Goal: Task Accomplishment & Management: Use online tool/utility

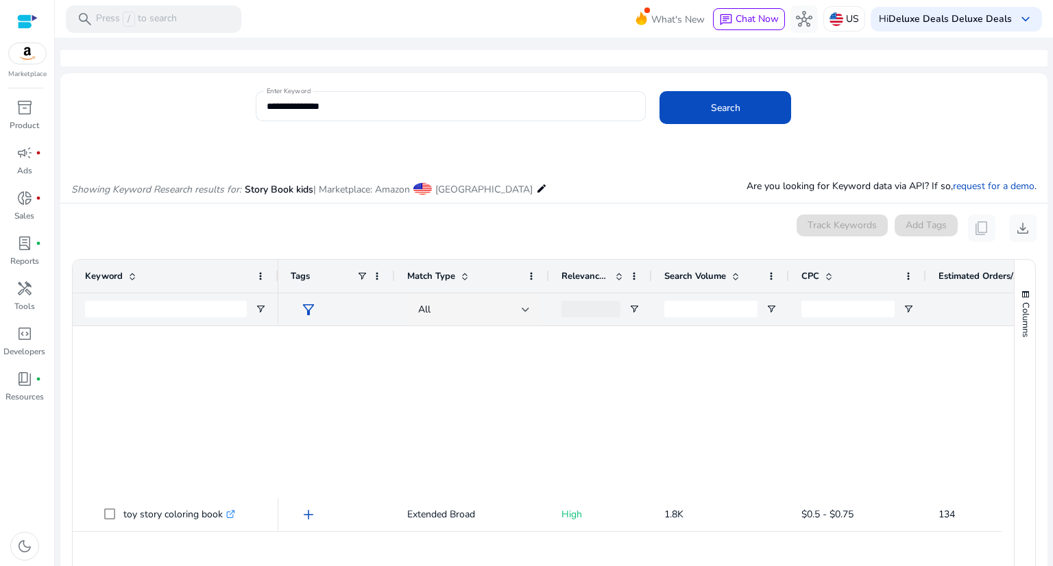
scroll to position [960, 0]
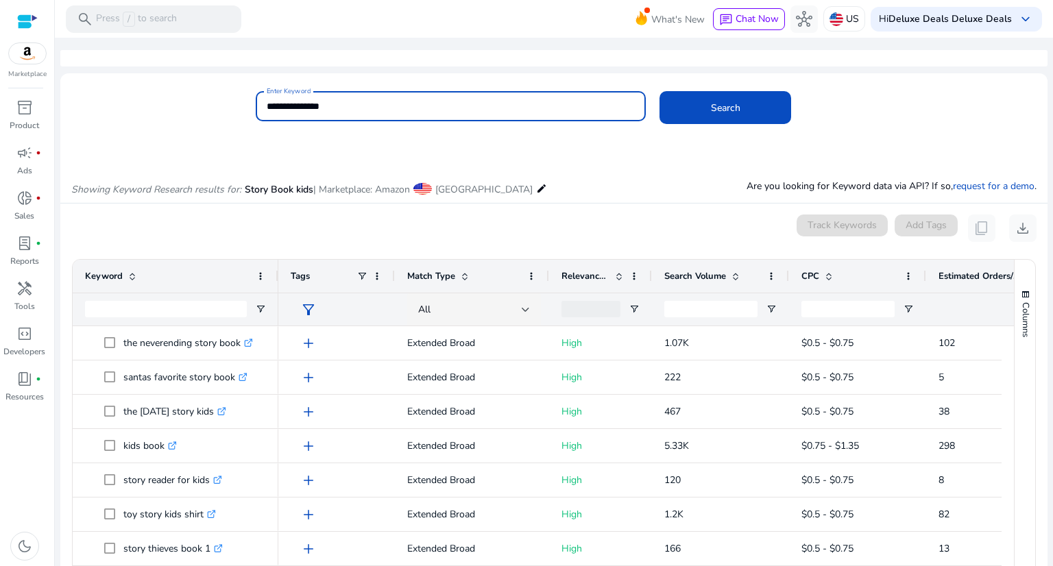
drag, startPoint x: 380, startPoint y: 112, endPoint x: 260, endPoint y: 114, distance: 119.3
click at [260, 114] on div "**********" at bounding box center [451, 106] width 391 height 30
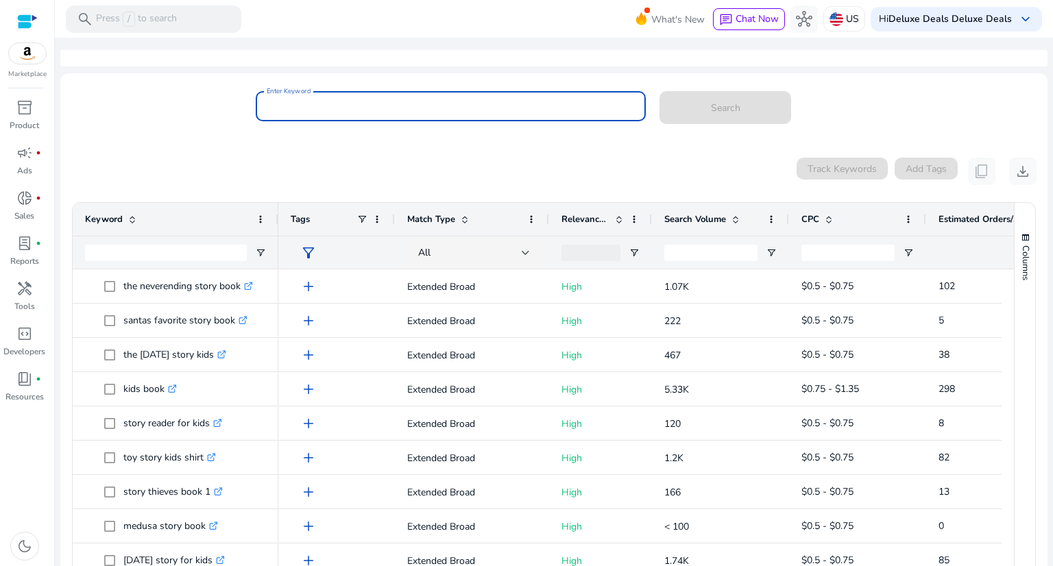
paste input "**********"
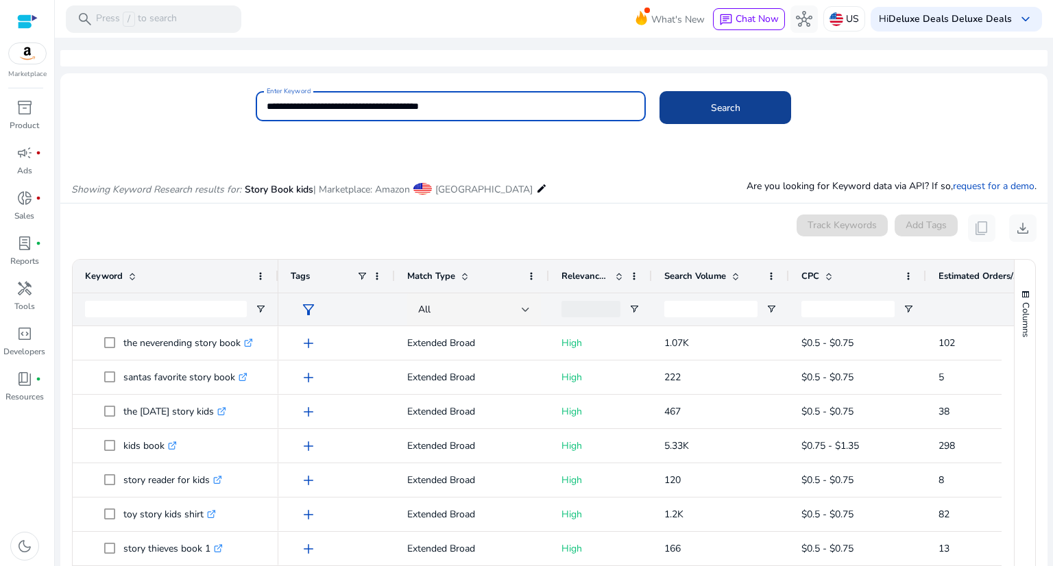
click at [683, 107] on span at bounding box center [725, 107] width 132 height 33
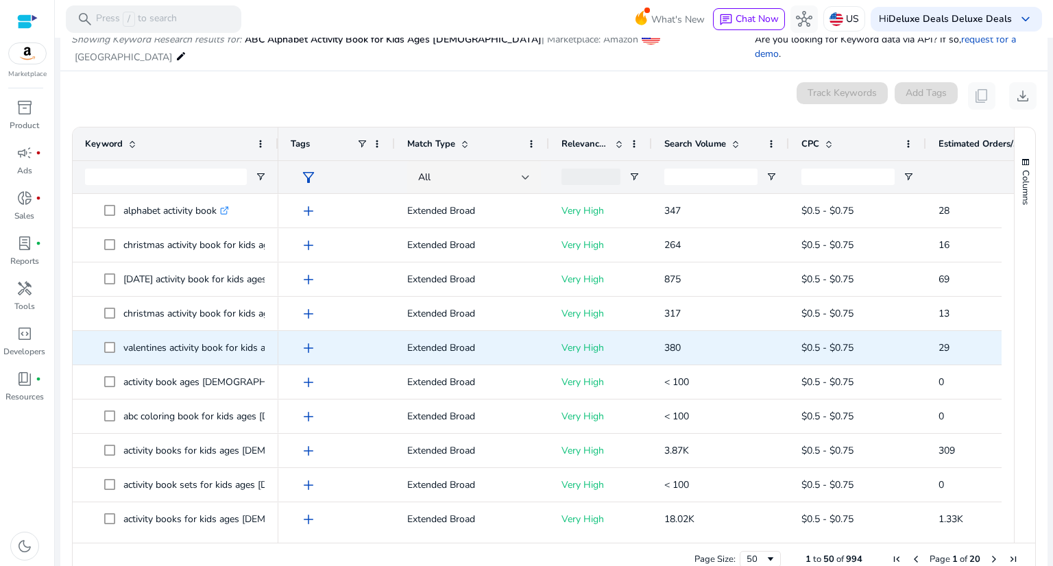
scroll to position [137, 0]
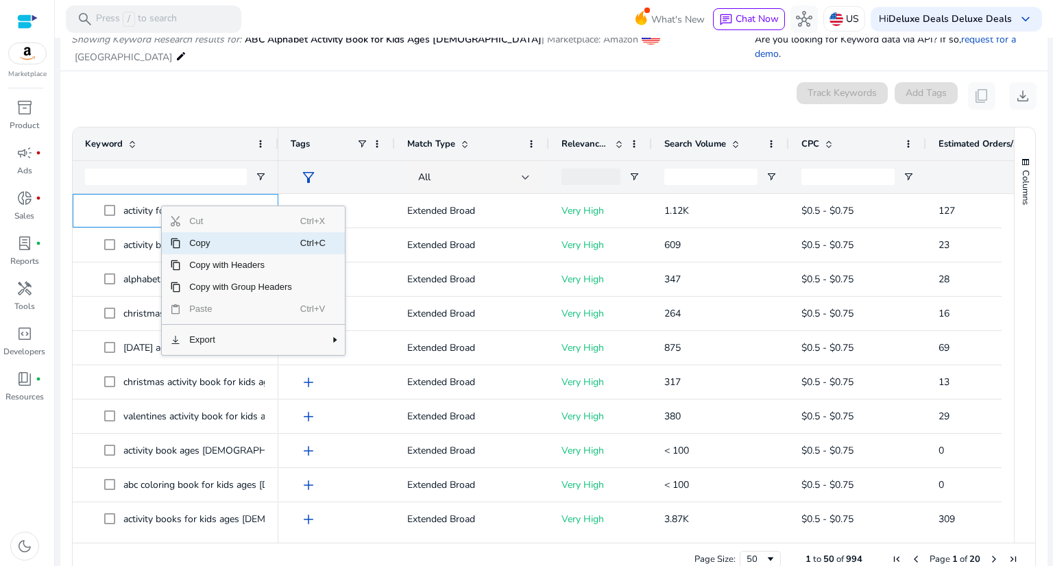
click at [204, 232] on span "Copy" at bounding box center [240, 243] width 119 height 22
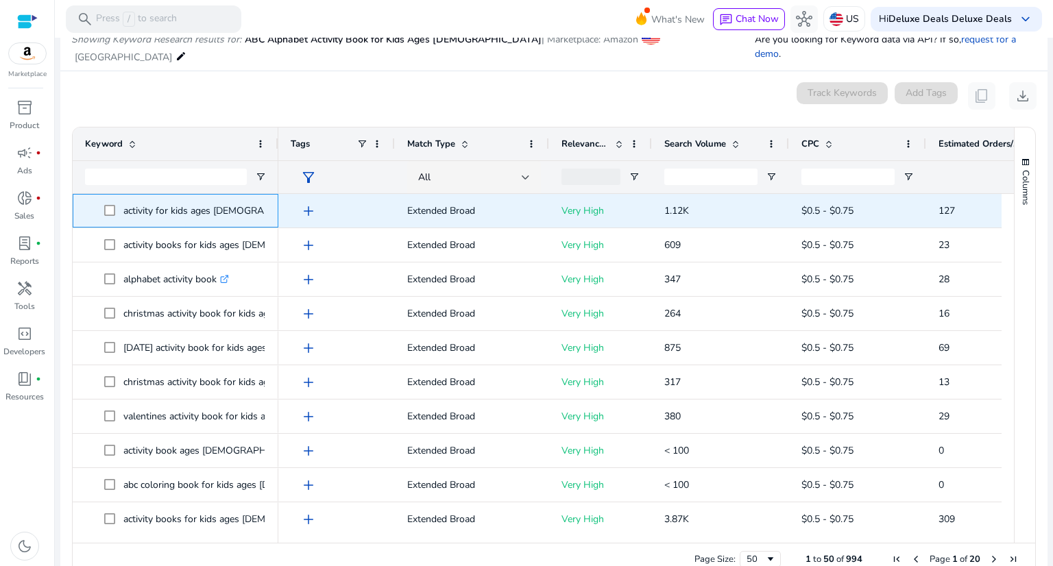
click at [319, 204] on link ".st0{fill:#2c8af8}" at bounding box center [325, 210] width 12 height 13
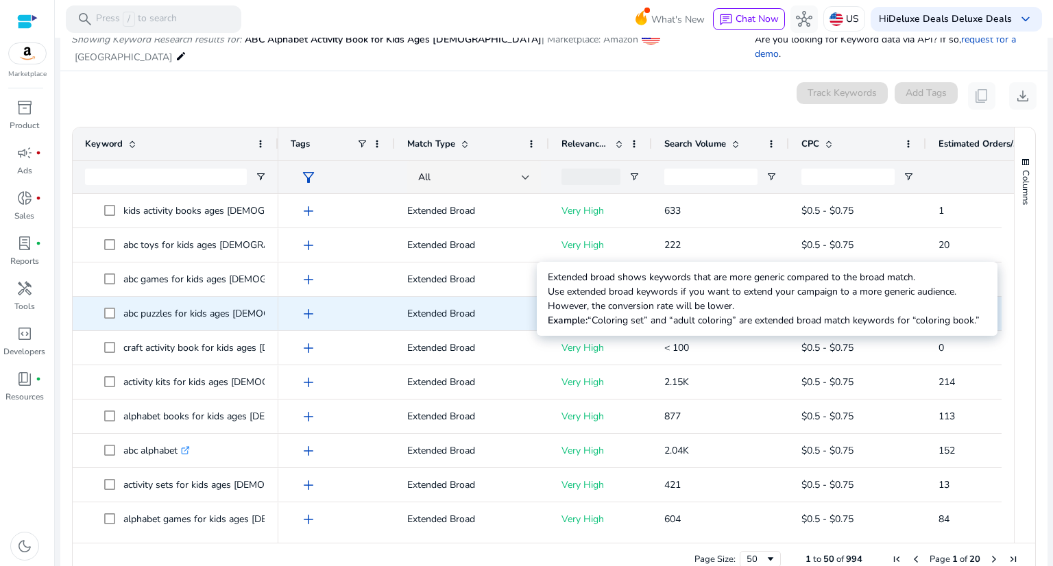
scroll to position [754, 0]
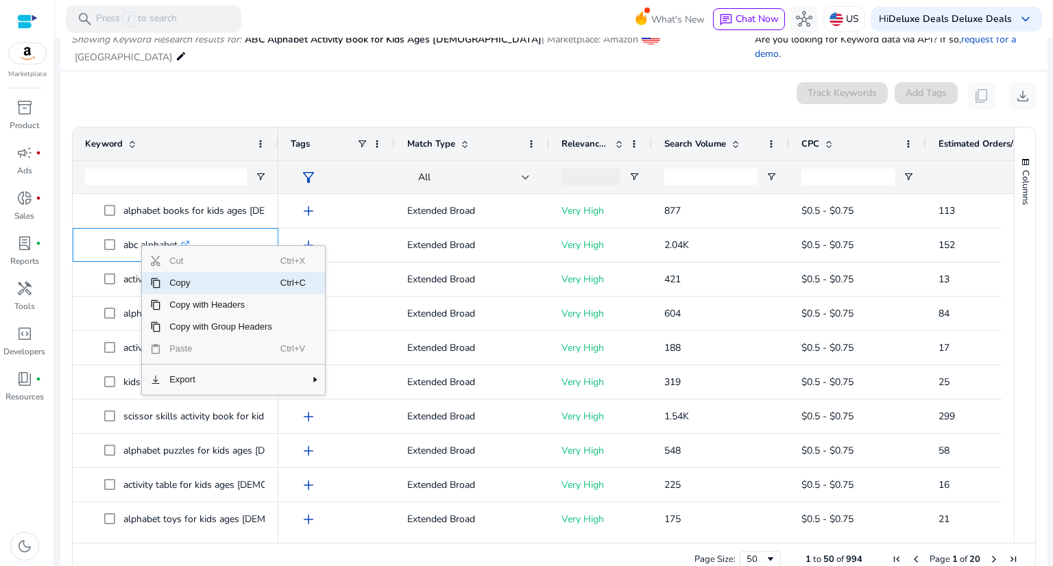
click at [178, 272] on span "Copy" at bounding box center [220, 283] width 119 height 22
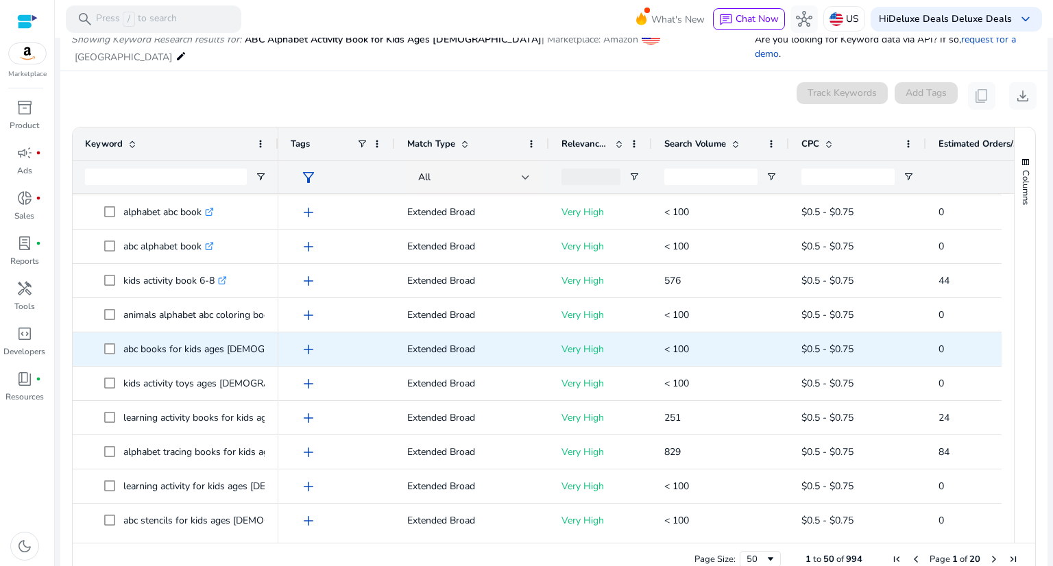
scroll to position [0, 0]
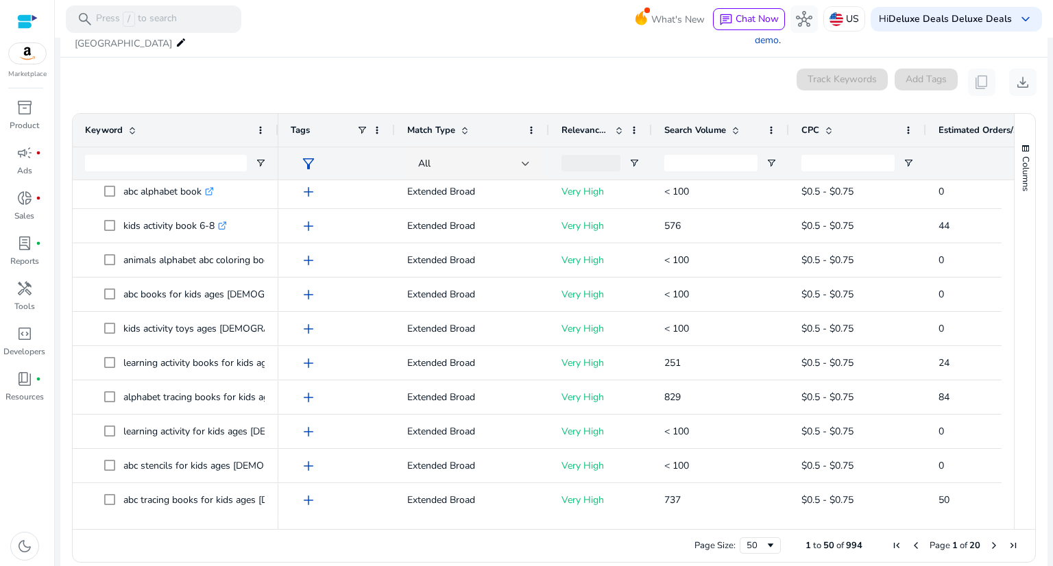
click at [991, 540] on span "Next Page" at bounding box center [994, 545] width 11 height 11
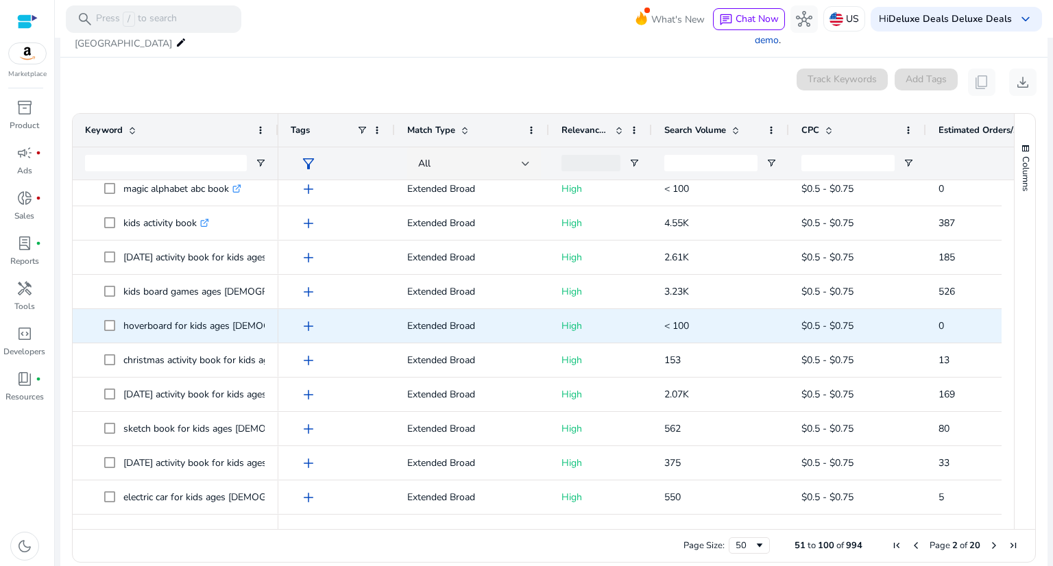
scroll to position [686, 0]
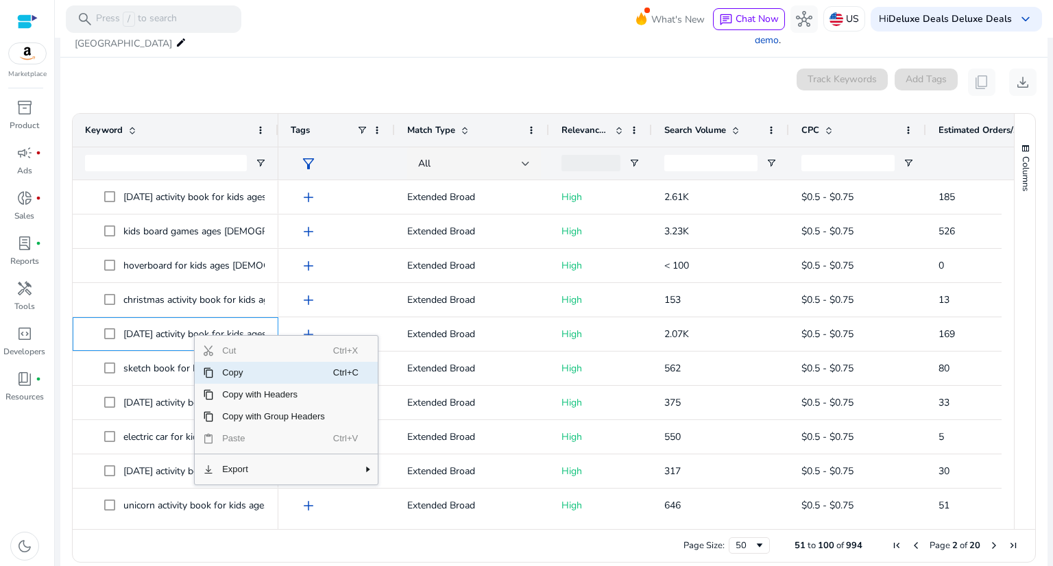
click at [246, 362] on span "Copy" at bounding box center [273, 373] width 119 height 22
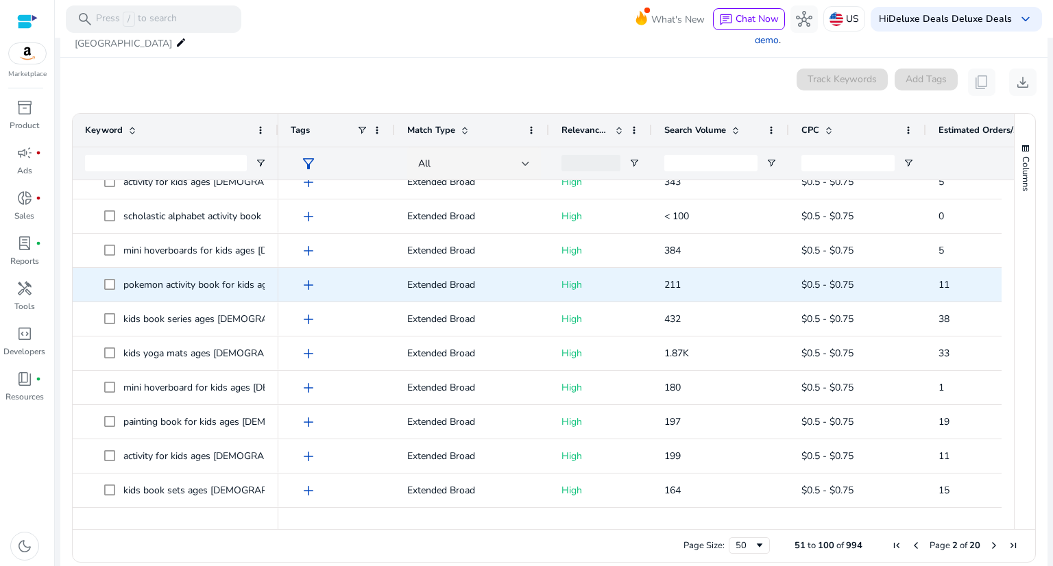
scroll to position [1165, 0]
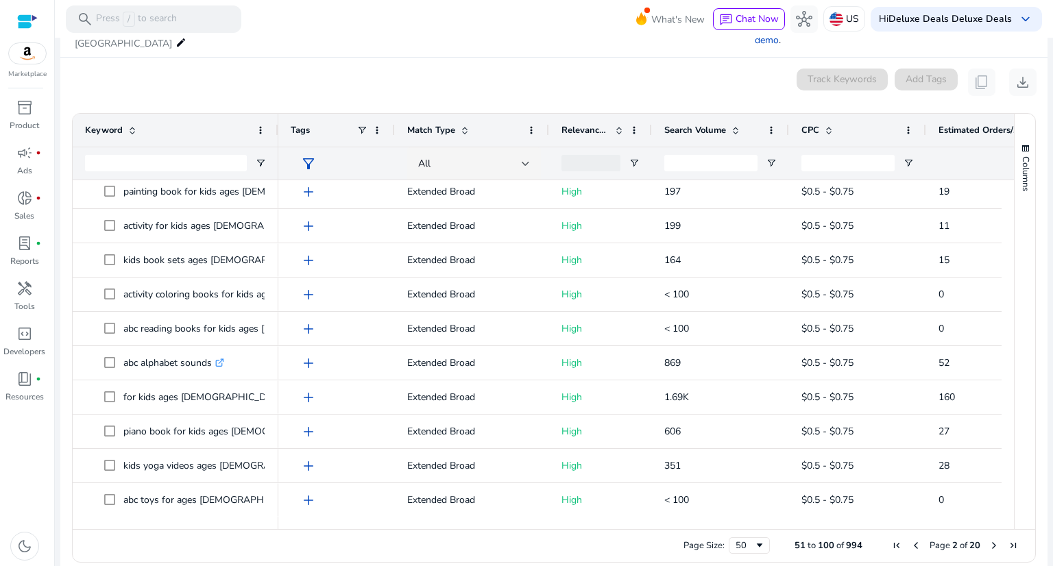
click at [989, 540] on span "Next Page" at bounding box center [994, 545] width 11 height 11
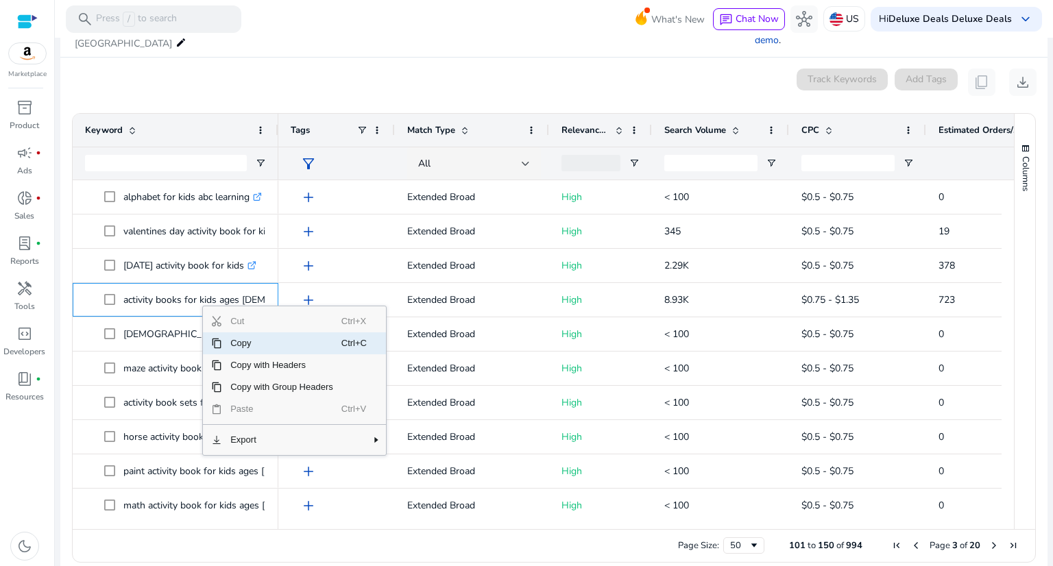
click at [237, 332] on span "Copy" at bounding box center [281, 343] width 119 height 22
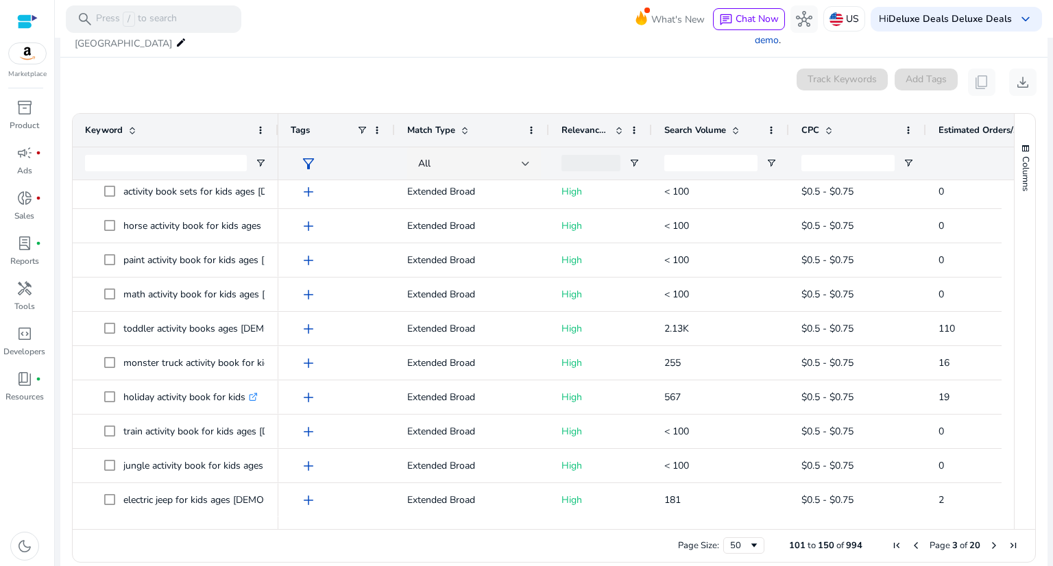
click at [989, 540] on span "Next Page" at bounding box center [994, 545] width 11 height 11
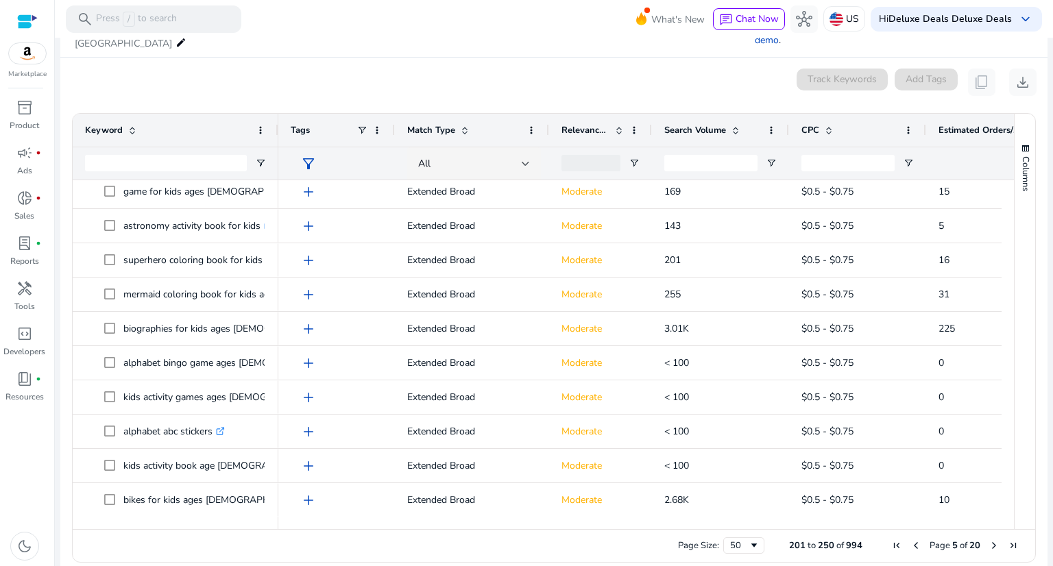
click at [989, 540] on span "Next Page" at bounding box center [994, 545] width 11 height 11
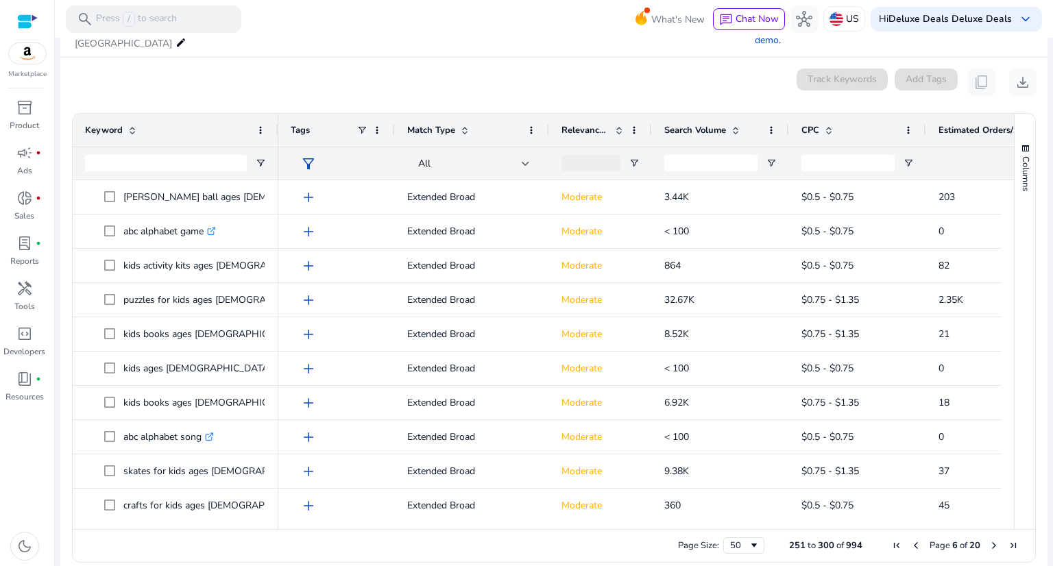
click at [989, 540] on span "Next Page" at bounding box center [994, 545] width 11 height 11
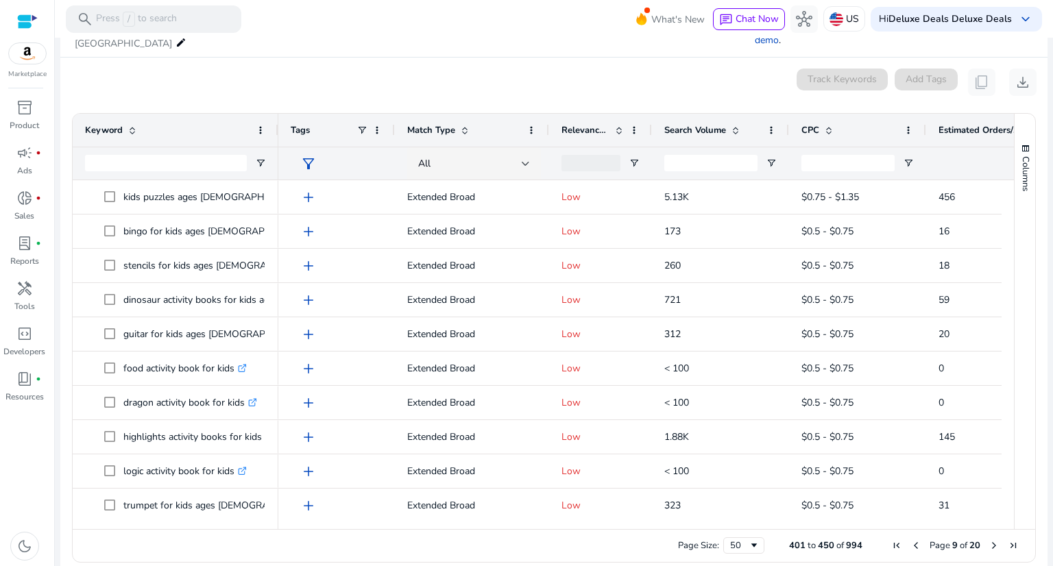
click at [989, 540] on span "Next Page" at bounding box center [994, 545] width 11 height 11
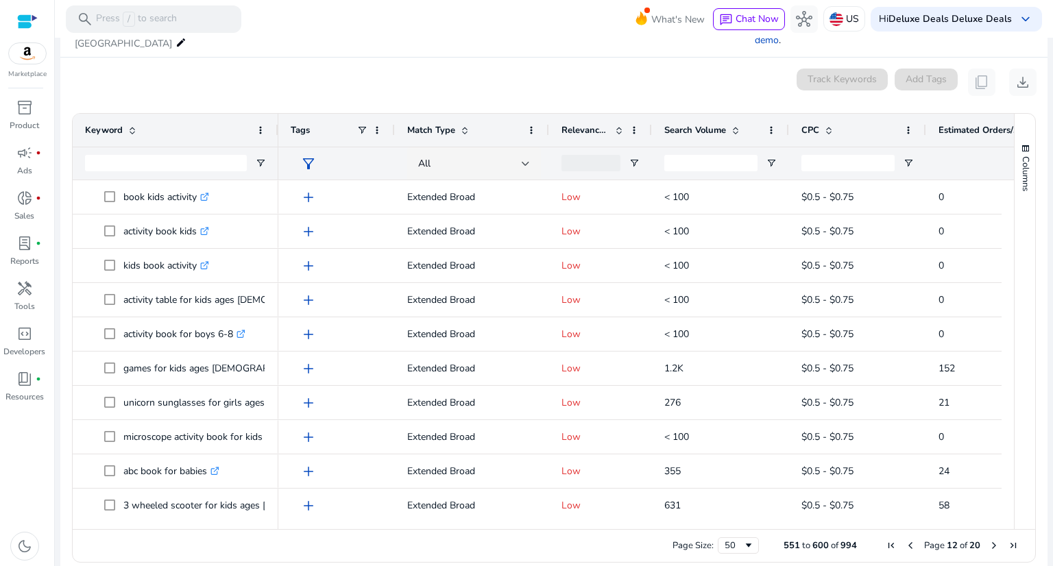
click at [979, 540] on span "Page 12 of 20" at bounding box center [952, 546] width 141 height 12
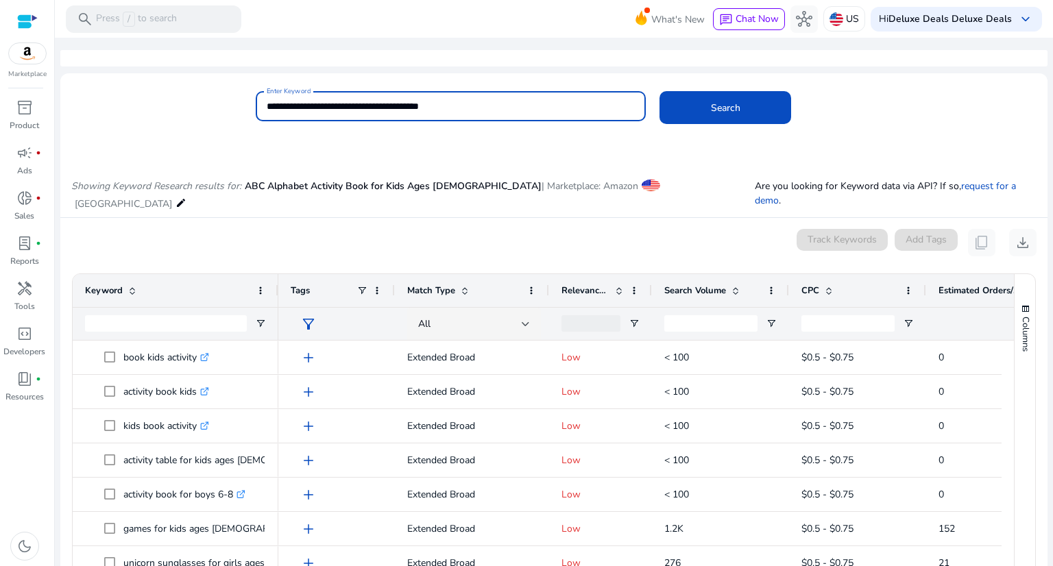
click at [537, 108] on input "**********" at bounding box center [451, 106] width 369 height 15
type input "**********"
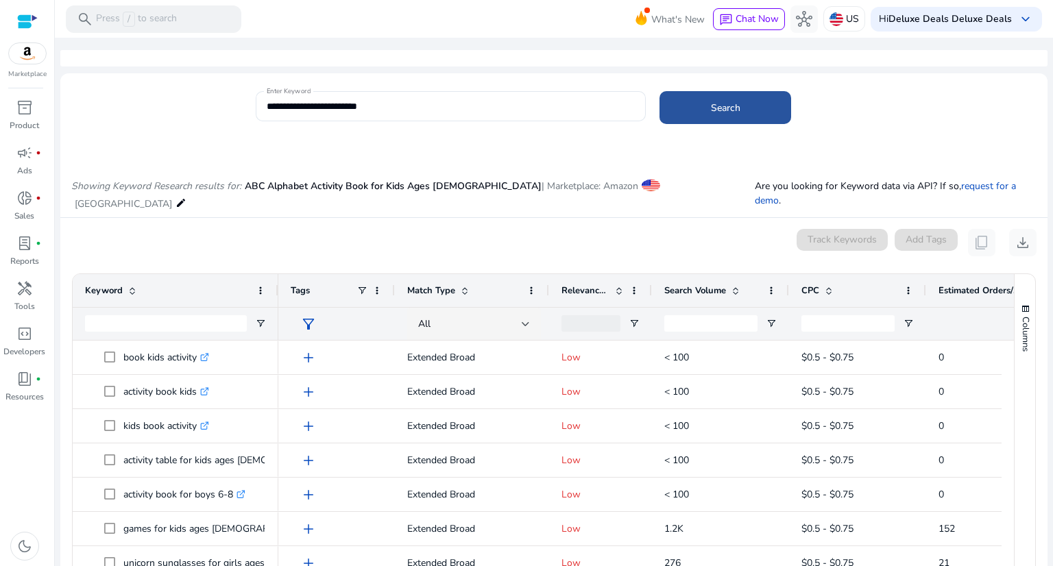
click at [725, 101] on span "Search" at bounding box center [725, 108] width 29 height 14
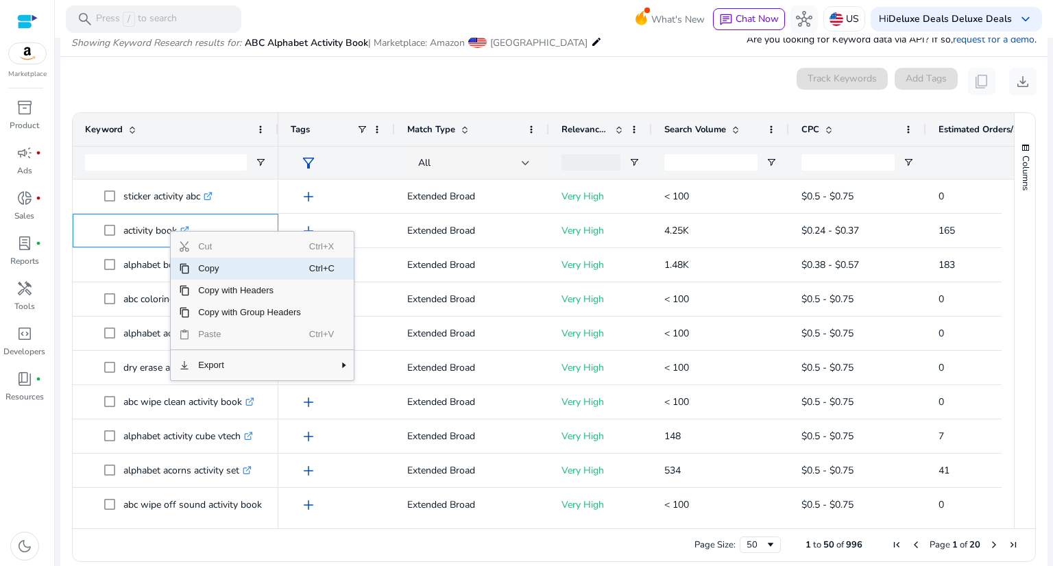
click at [211, 264] on span "Copy" at bounding box center [249, 269] width 119 height 22
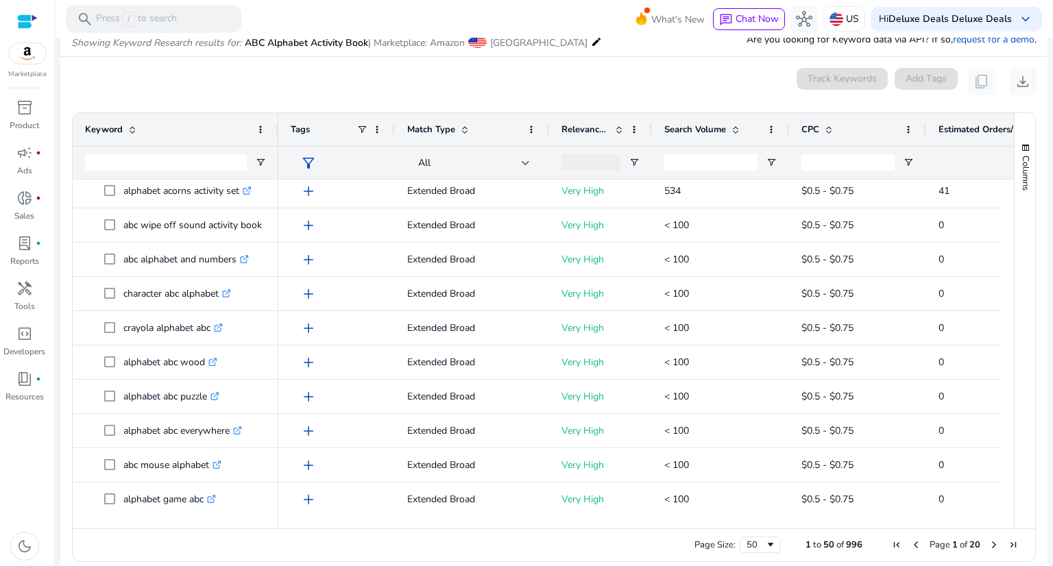
click at [989, 544] on span "Next Page" at bounding box center [994, 545] width 11 height 11
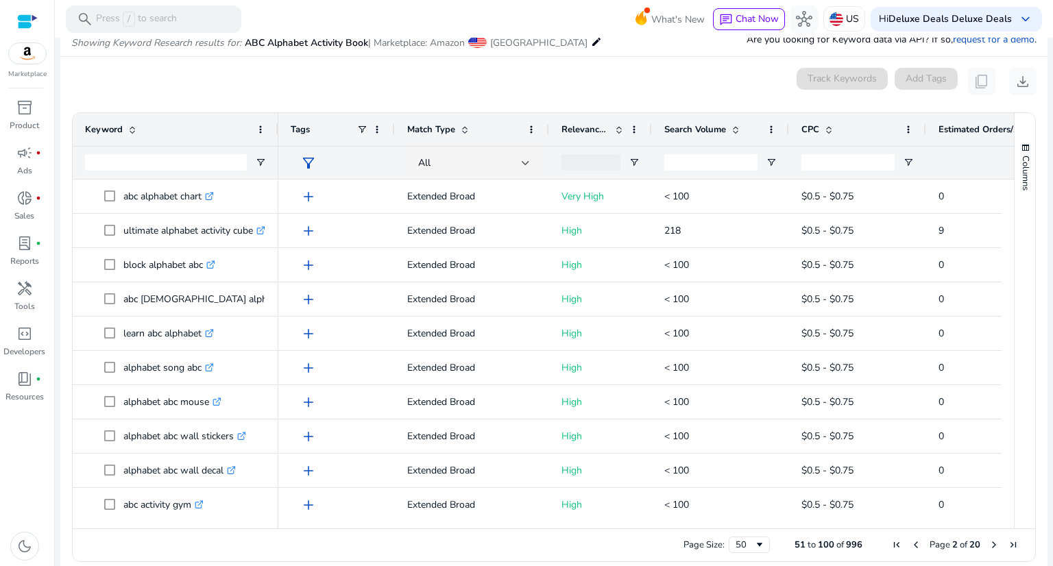
click at [989, 544] on span "Next Page" at bounding box center [994, 545] width 11 height 11
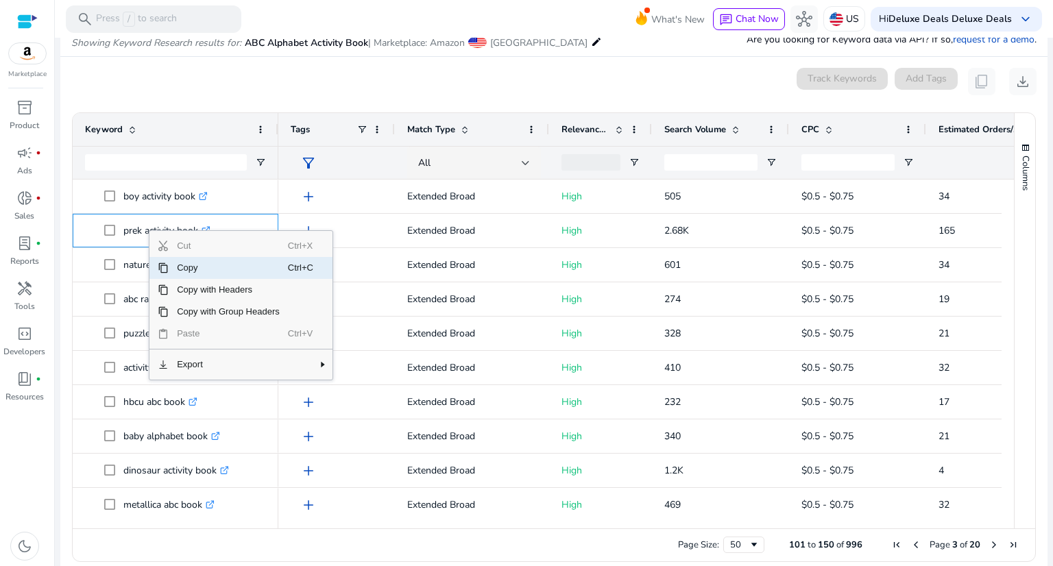
click at [187, 268] on span "Copy" at bounding box center [228, 268] width 119 height 22
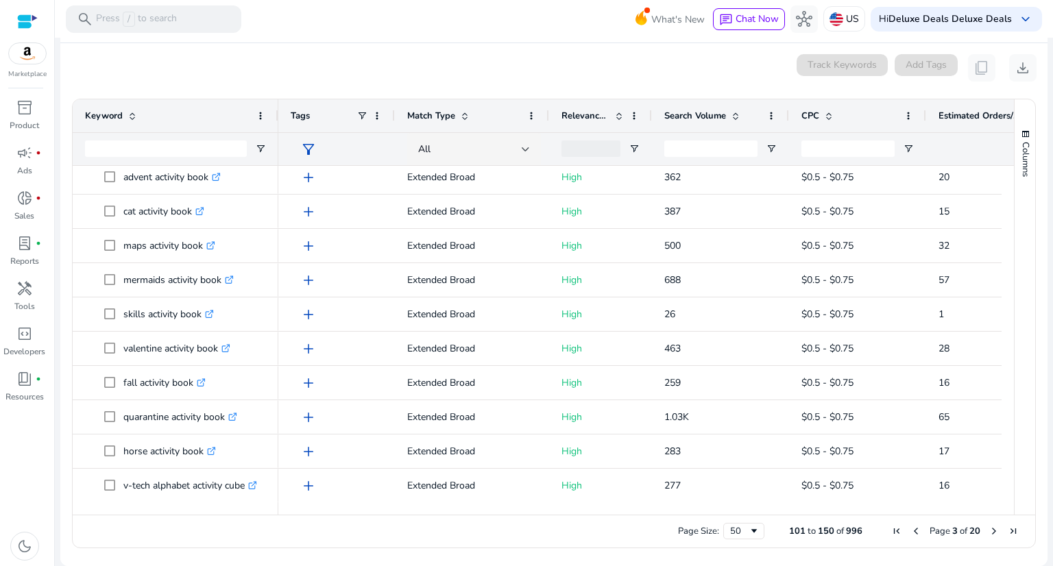
click at [991, 530] on span "Next Page" at bounding box center [994, 531] width 11 height 11
click at [989, 531] on span "Next Page" at bounding box center [994, 531] width 11 height 11
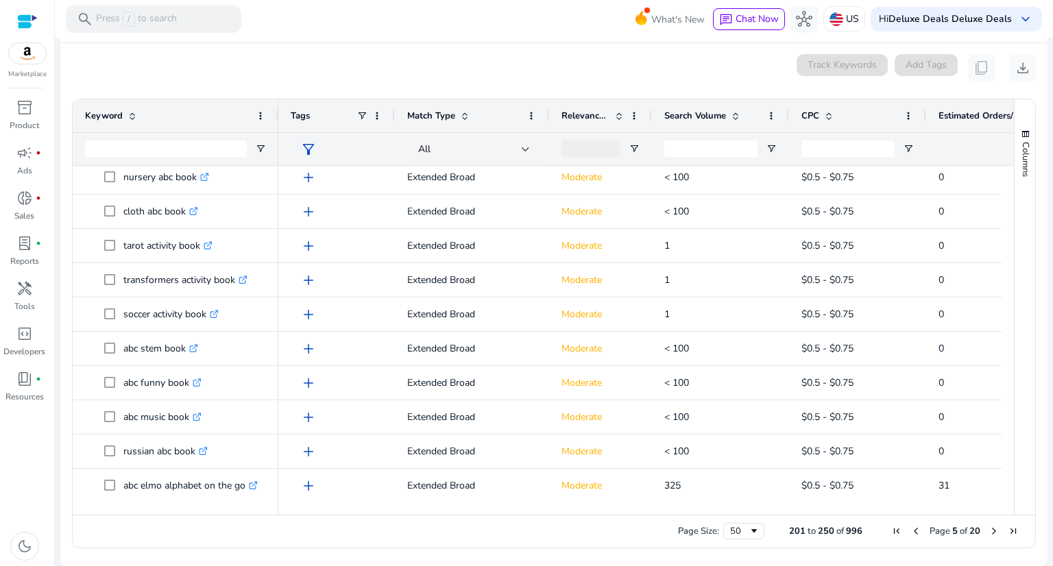
click at [989, 532] on span "Next Page" at bounding box center [994, 531] width 11 height 11
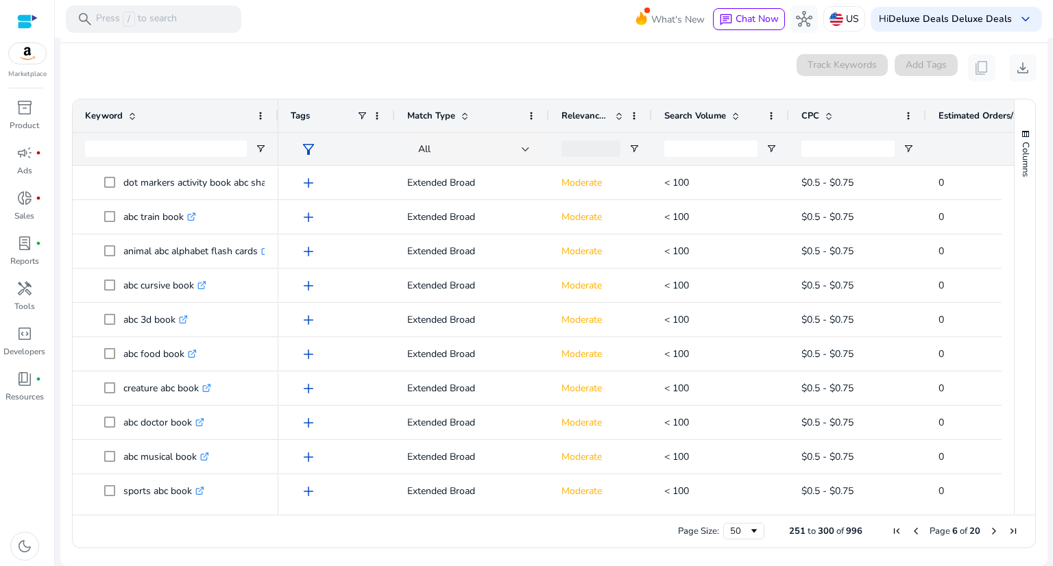
click at [989, 532] on span "Next Page" at bounding box center [994, 531] width 11 height 11
click at [911, 533] on span "Previous Page" at bounding box center [915, 531] width 11 height 11
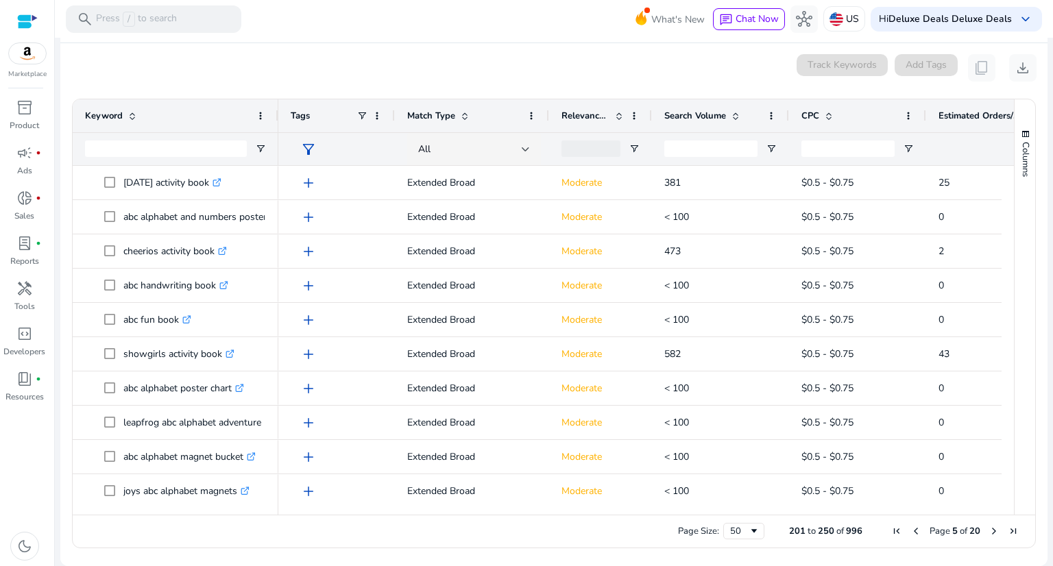
click at [911, 533] on span "Previous Page" at bounding box center [915, 531] width 11 height 11
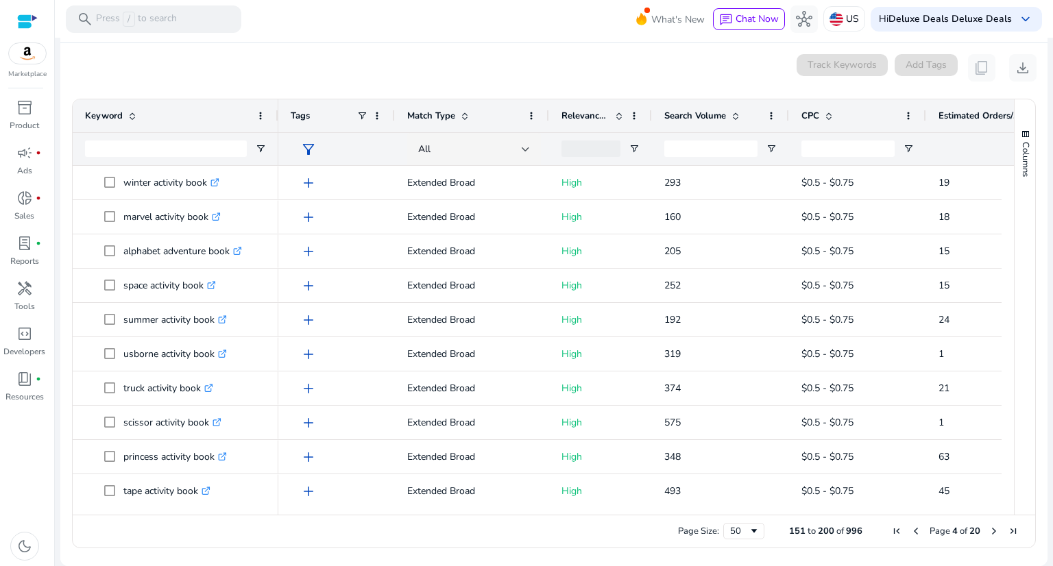
click at [911, 533] on span "Previous Page" at bounding box center [915, 531] width 11 height 11
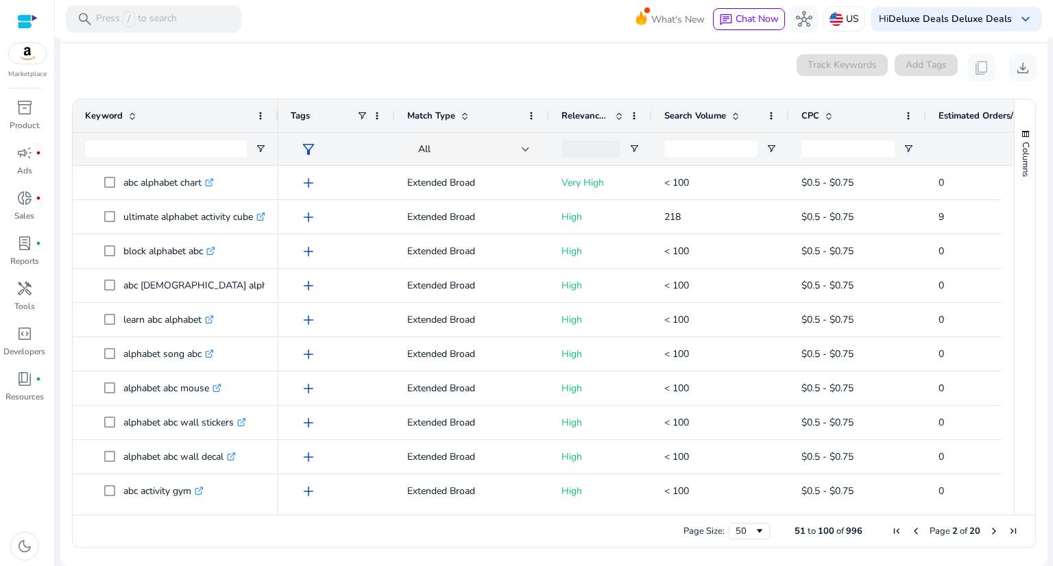
click at [911, 533] on span "Previous Page" at bounding box center [915, 531] width 11 height 11
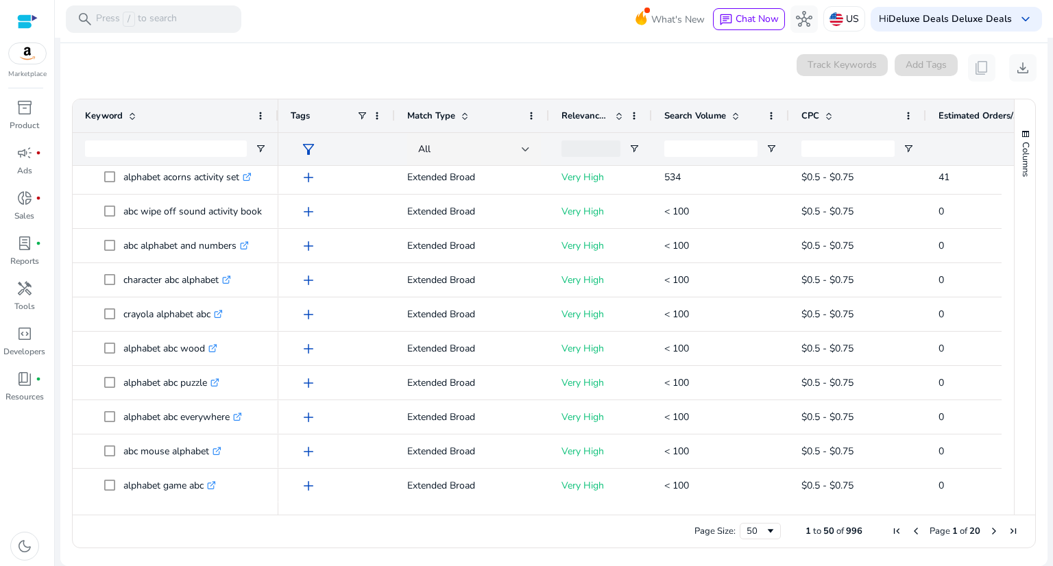
click at [989, 530] on span "Next Page" at bounding box center [994, 531] width 11 height 11
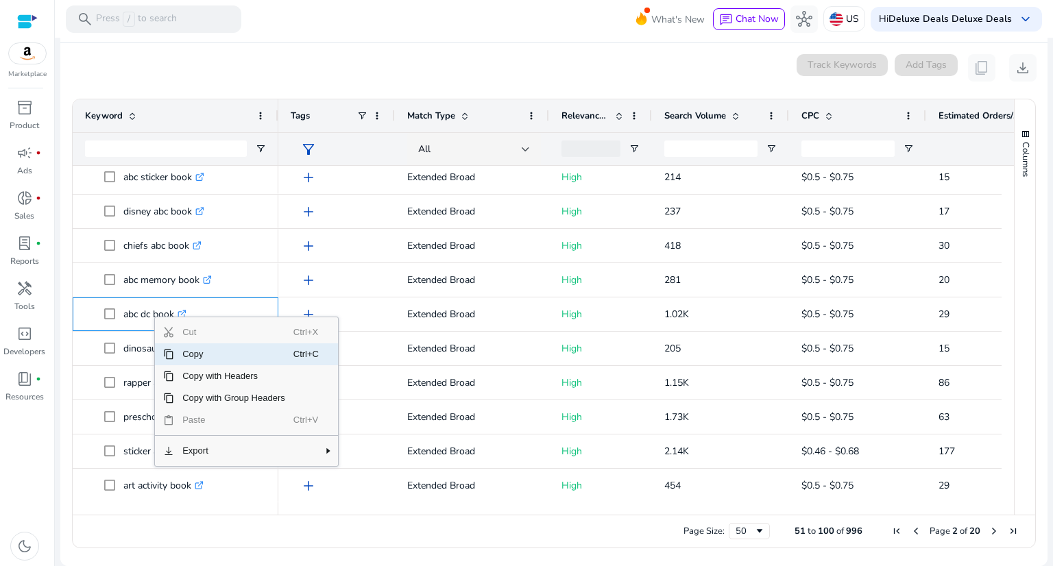
click at [222, 354] on span "Copy" at bounding box center [233, 354] width 119 height 22
